Goal: Task Accomplishment & Management: Use online tool/utility

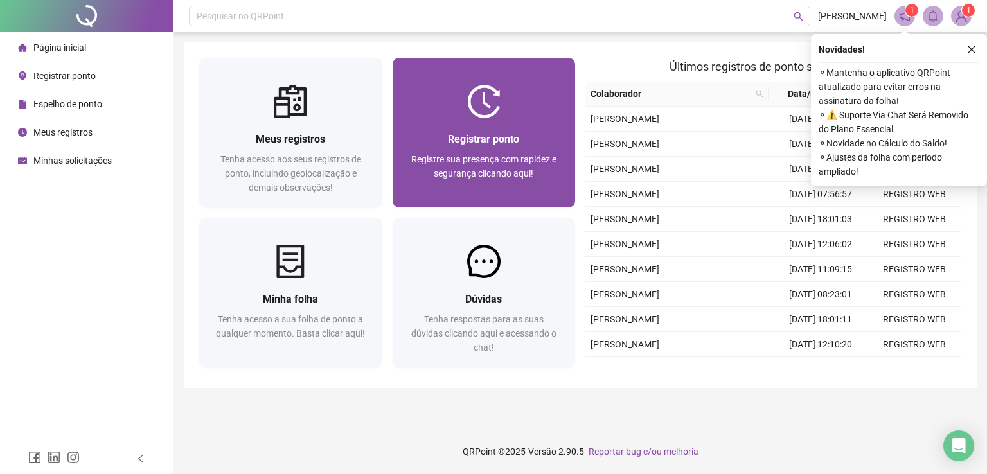
click at [510, 124] on div "Registrar ponto Registre sua presença com rapidez e segurança clicando aqui!" at bounding box center [484, 162] width 183 height 89
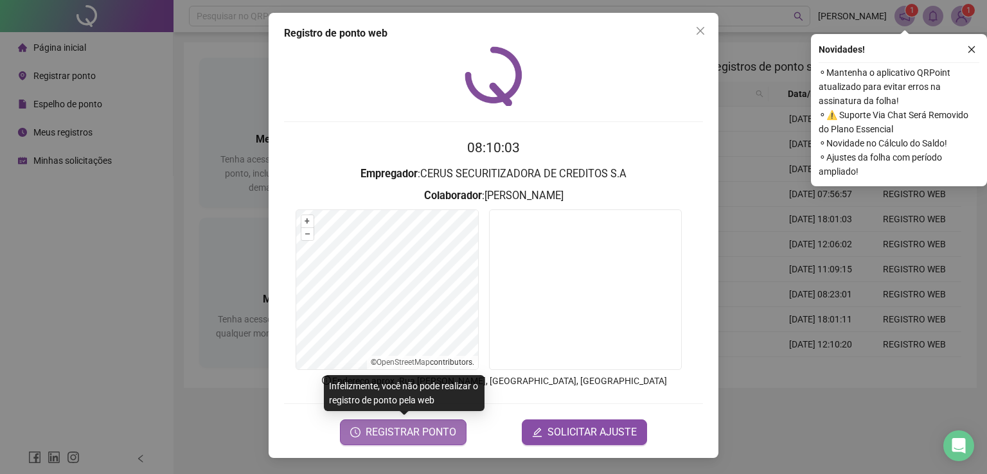
click at [416, 436] on span "REGISTRAR PONTO" at bounding box center [411, 432] width 91 height 15
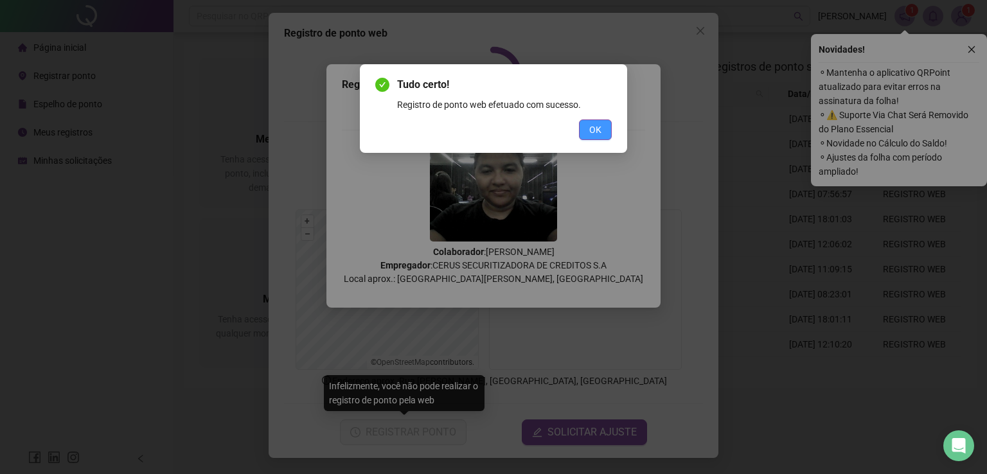
click at [594, 121] on button "OK" at bounding box center [595, 130] width 33 height 21
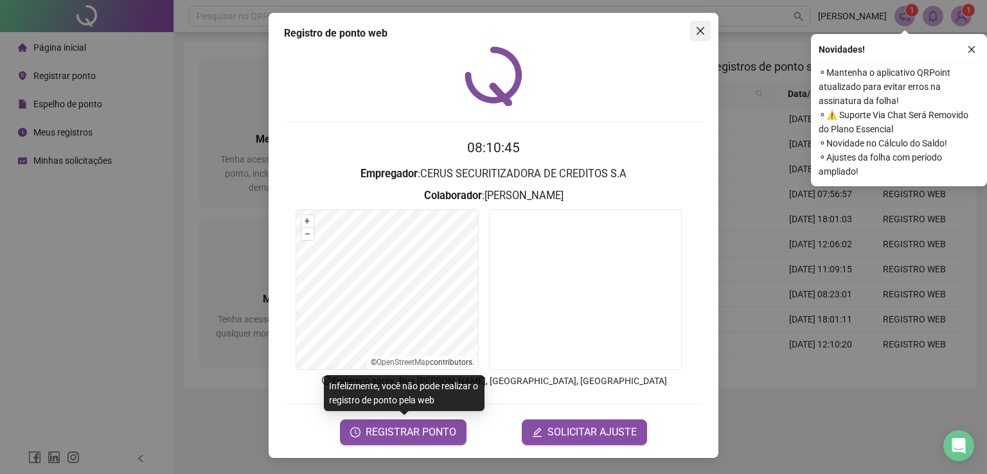
click at [697, 28] on icon "close" at bounding box center [701, 31] width 8 height 8
